Goal: Task Accomplishment & Management: Manage account settings

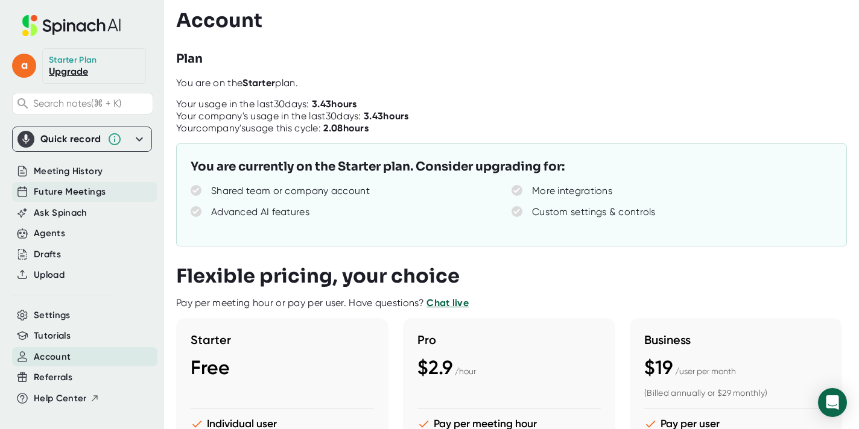
click at [93, 195] on span "Future Meetings" at bounding box center [70, 192] width 72 height 14
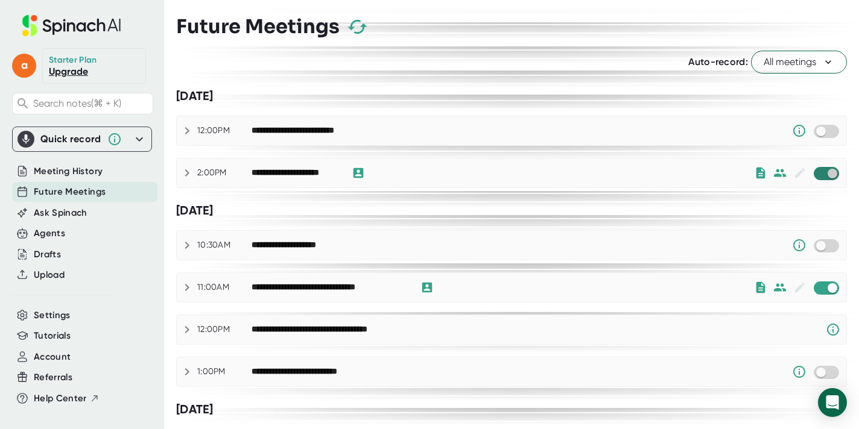
click at [816, 174] on input "checkbox" at bounding box center [832, 173] width 34 height 11
click at [821, 288] on input "checkbox" at bounding box center [832, 288] width 34 height 11
checkbox input "true"
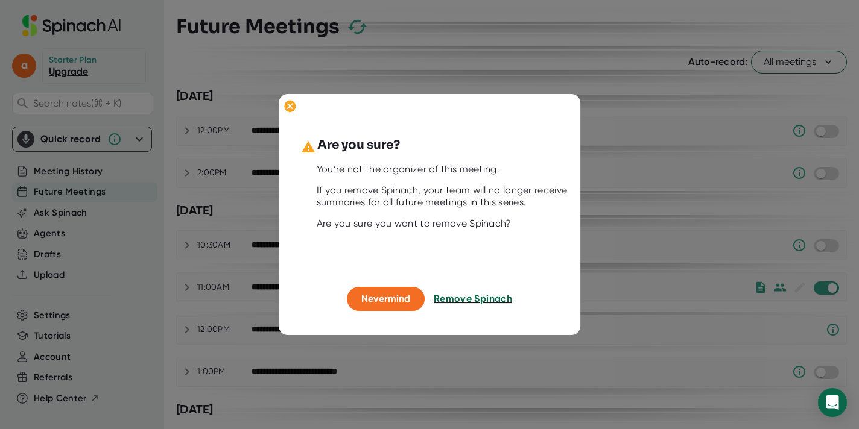
click at [473, 297] on span "Remove Spinach" at bounding box center [473, 298] width 78 height 11
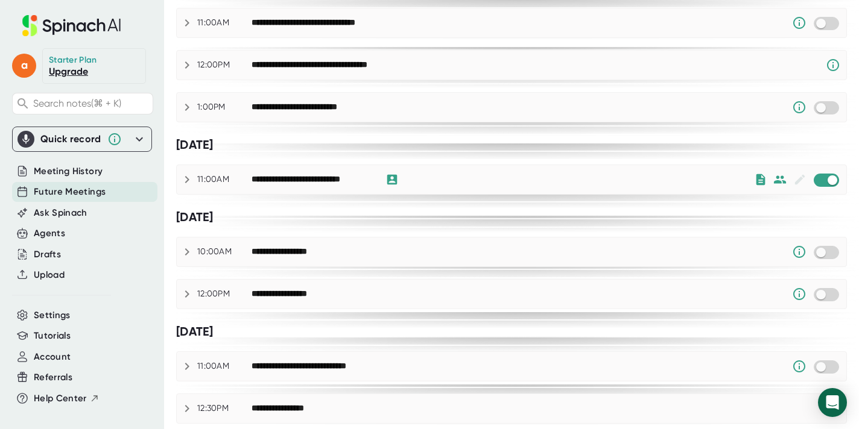
scroll to position [269, 0]
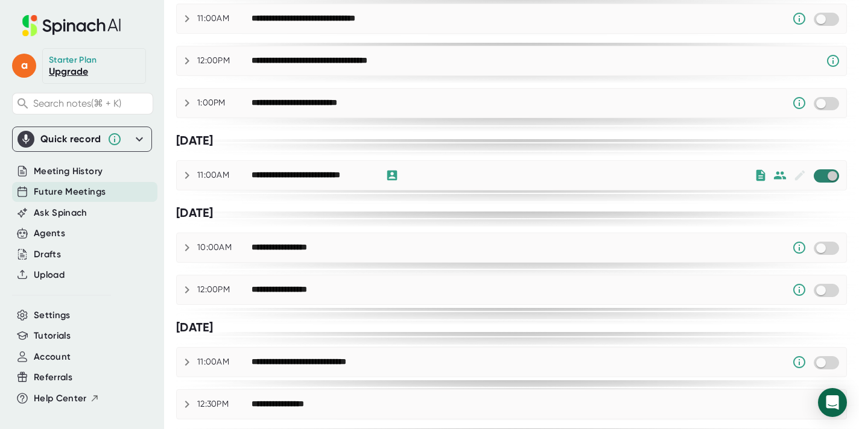
click at [818, 176] on input "checkbox" at bounding box center [832, 176] width 34 height 11
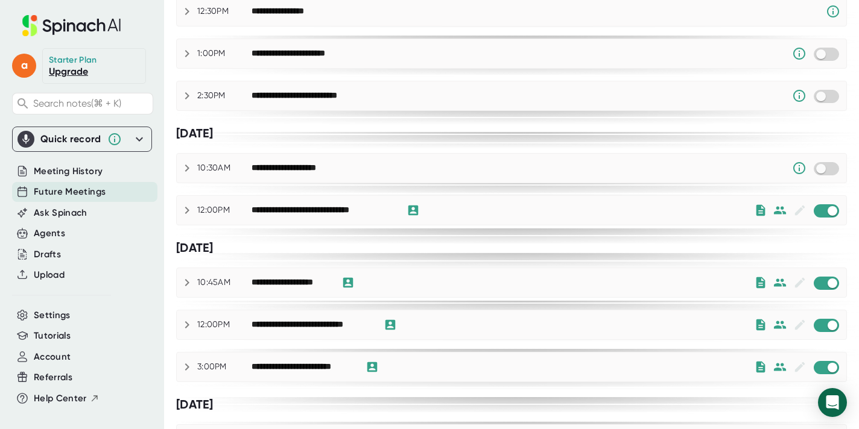
scroll to position [663, 0]
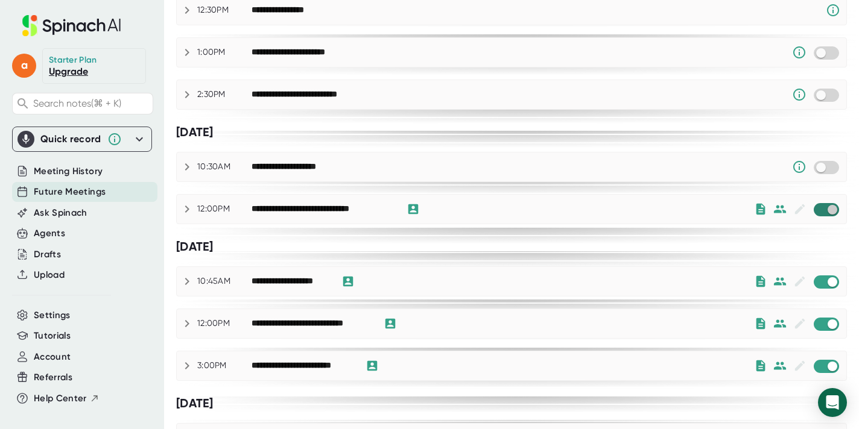
click at [821, 208] on input "checkbox" at bounding box center [832, 209] width 34 height 11
checkbox input "true"
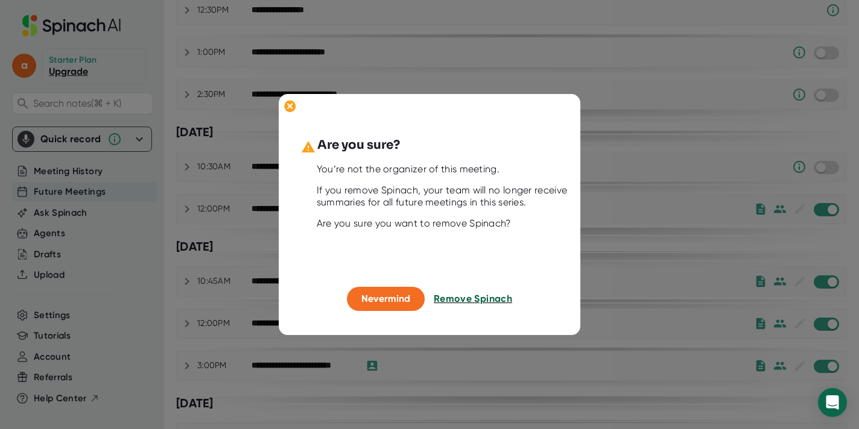
click at [487, 294] on span "Remove Spinach" at bounding box center [473, 298] width 78 height 11
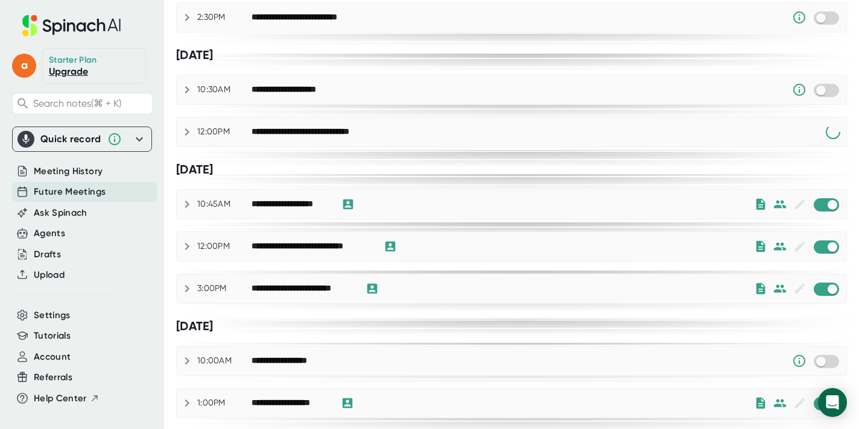
scroll to position [775, 0]
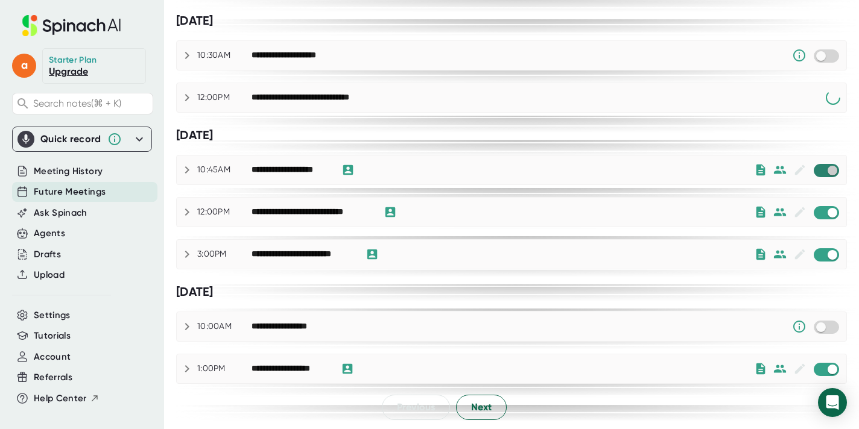
click at [820, 175] on input "checkbox" at bounding box center [832, 170] width 34 height 11
click at [821, 366] on input "checkbox" at bounding box center [832, 369] width 34 height 11
checkbox input "true"
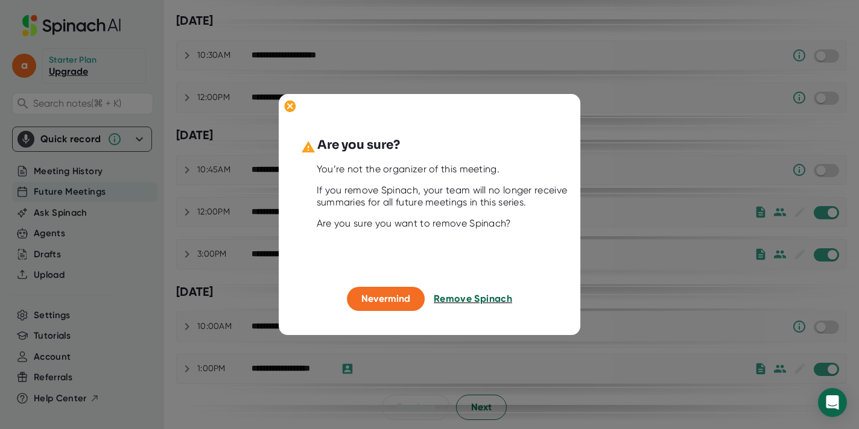
click at [495, 301] on span "Remove Spinach" at bounding box center [473, 298] width 78 height 11
